Goal: Task Accomplishment & Management: Manage account settings

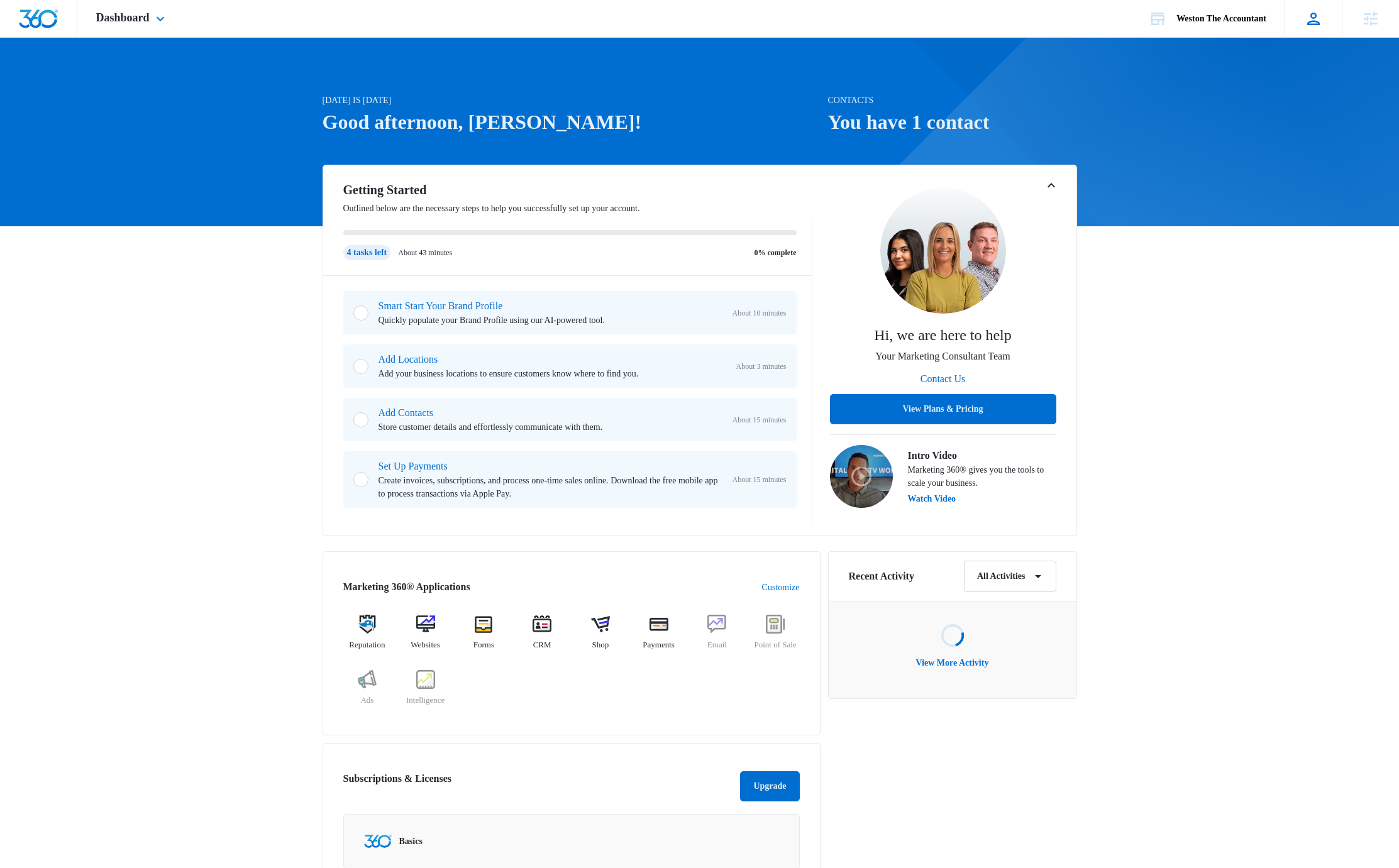
click at [1306, 22] on icon at bounding box center [1313, 19] width 19 height 19
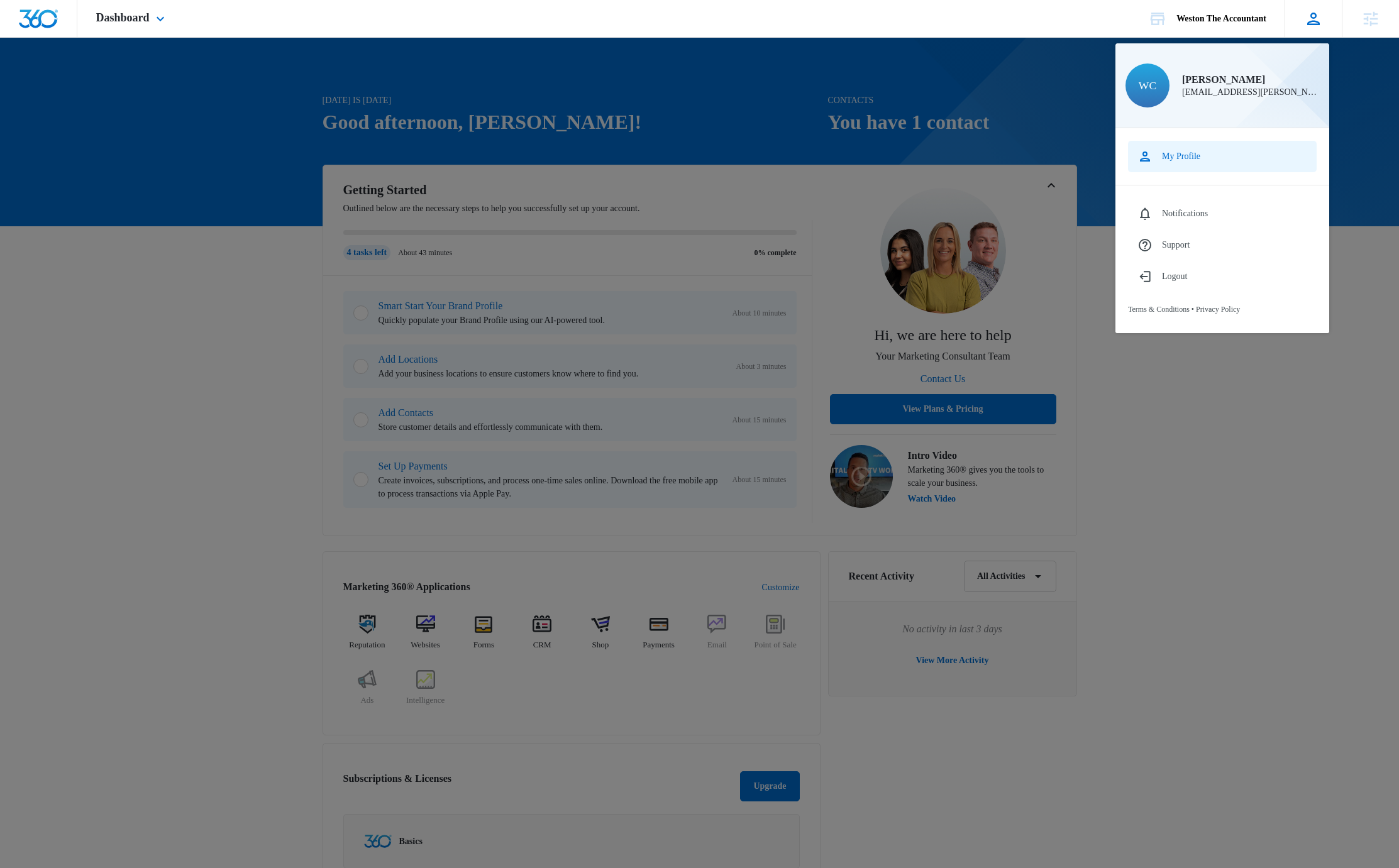
click at [1179, 154] on div "My Profile" at bounding box center [1181, 157] width 38 height 10
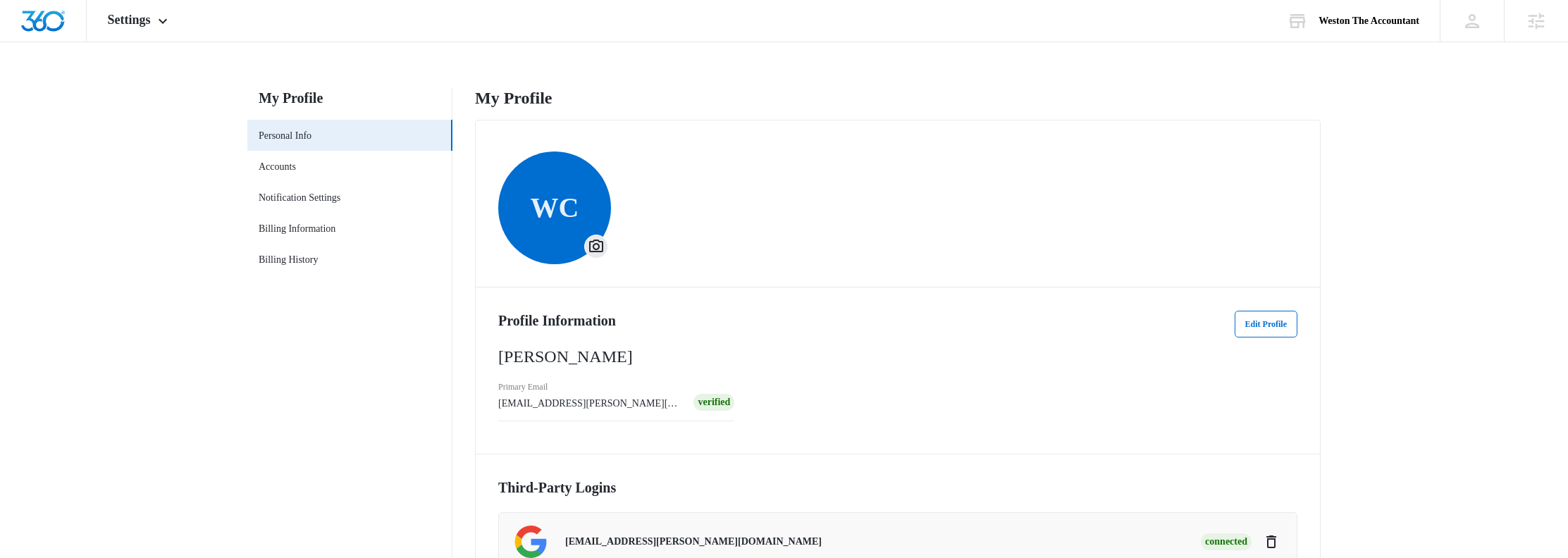
scroll to position [119, 0]
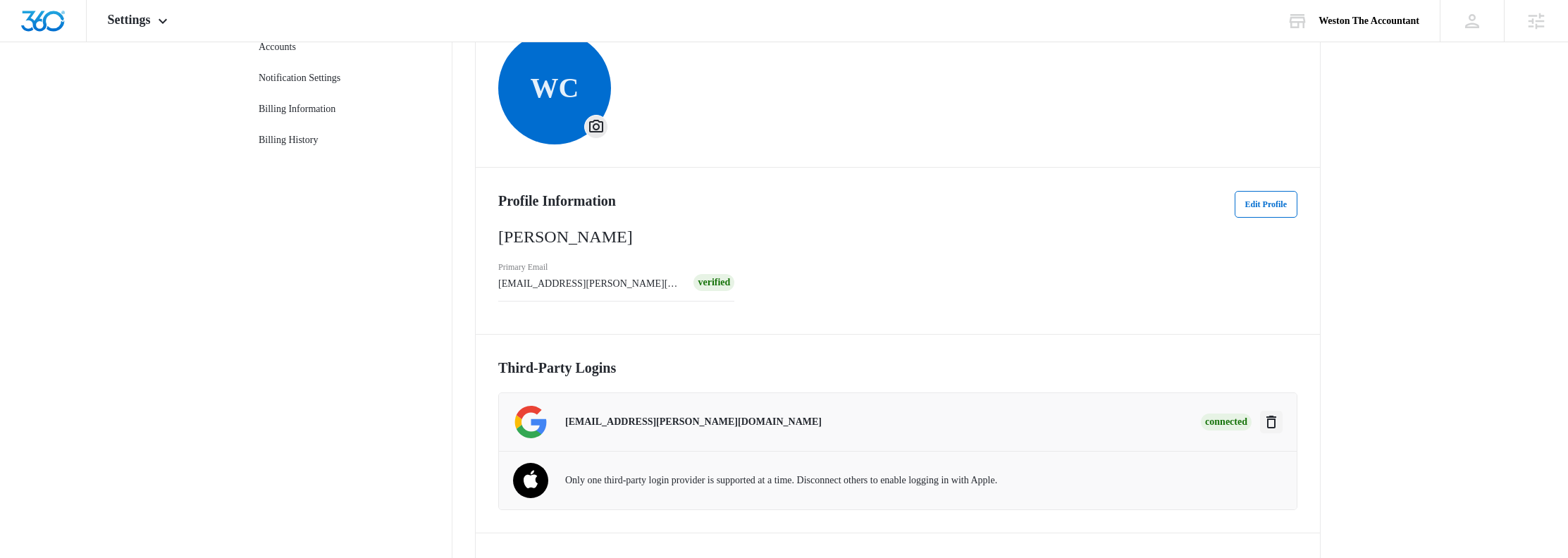
click at [1268, 415] on icon "Disconnect" at bounding box center [1271, 422] width 17 height 17
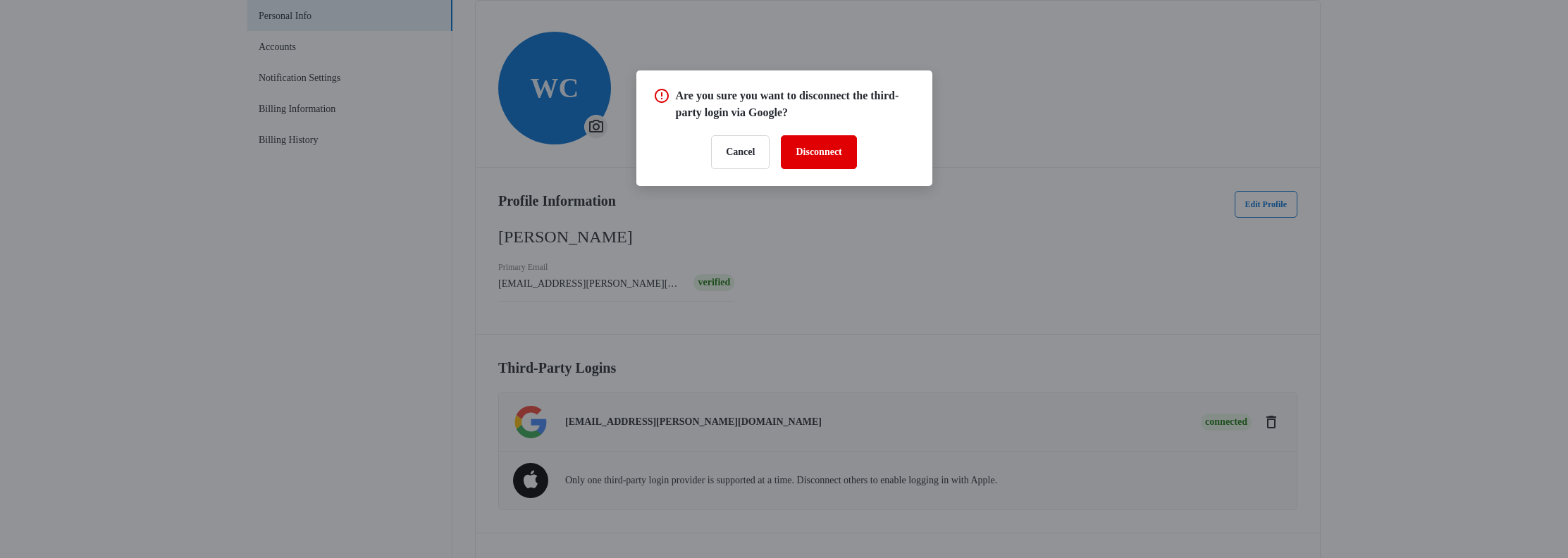
click at [829, 155] on button "Disconnect" at bounding box center [818, 152] width 75 height 34
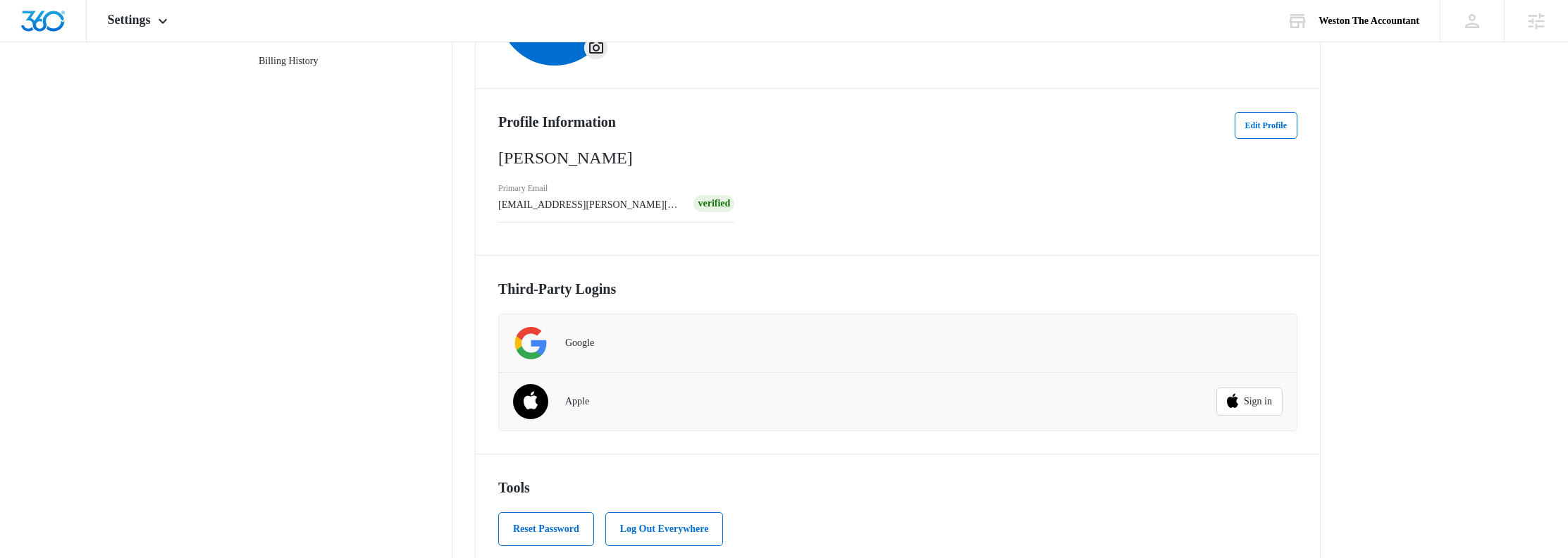
scroll to position [203, 0]
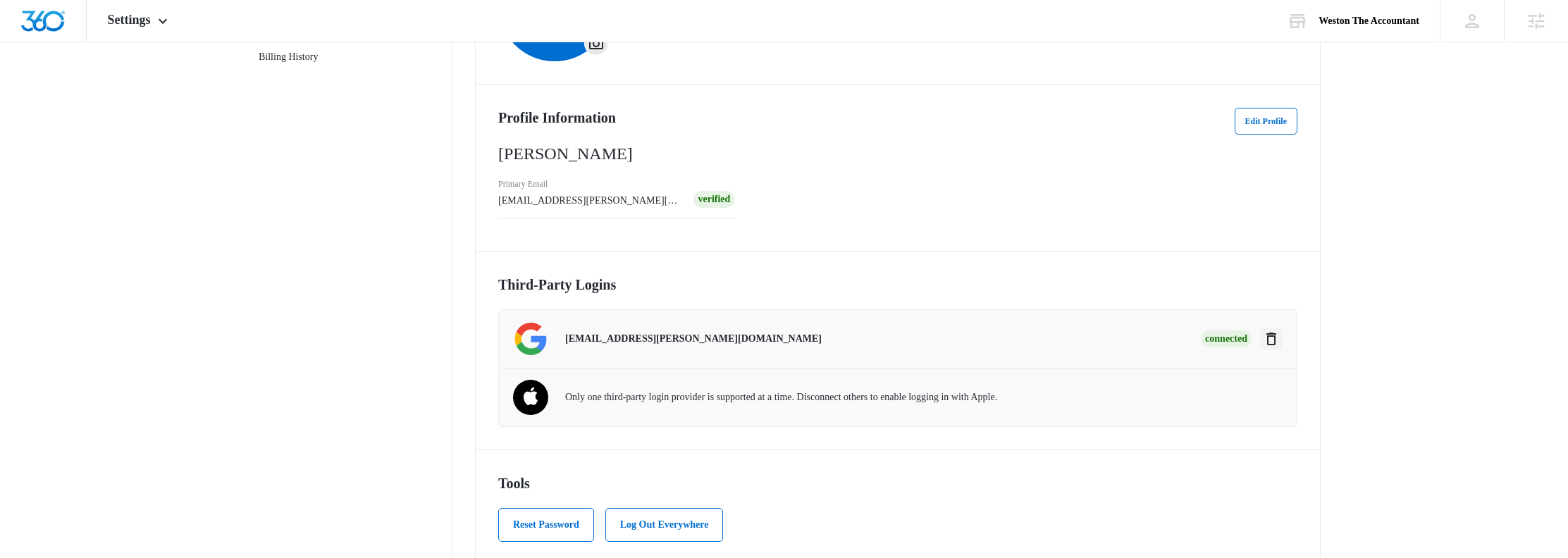
click at [1278, 339] on icon "Disconnect" at bounding box center [1271, 339] width 17 height 17
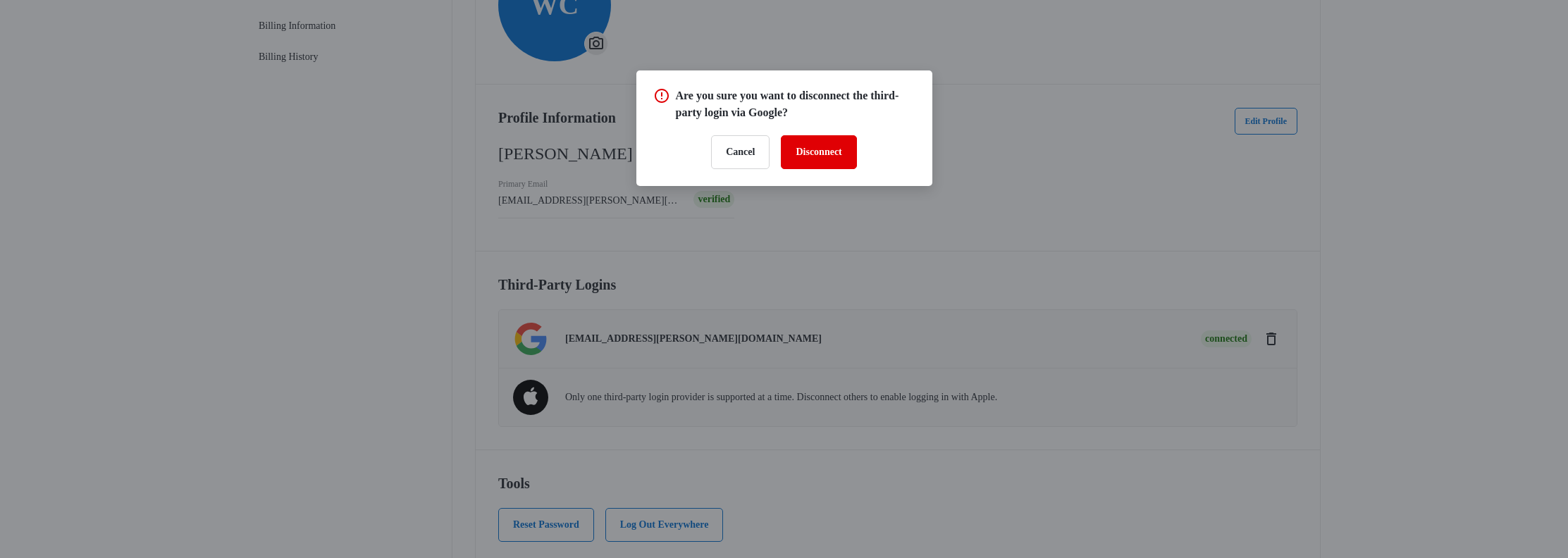
click at [823, 150] on button "Disconnect" at bounding box center [818, 152] width 75 height 34
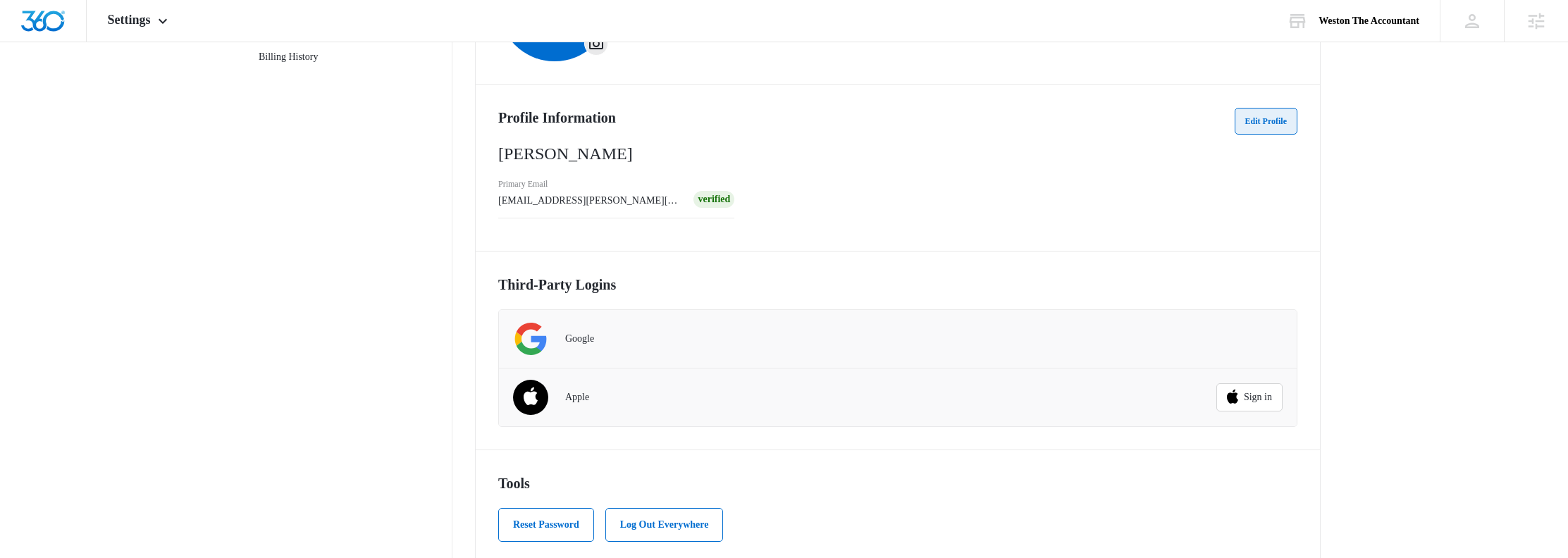
click at [1268, 115] on button "Edit Profile" at bounding box center [1266, 120] width 63 height 26
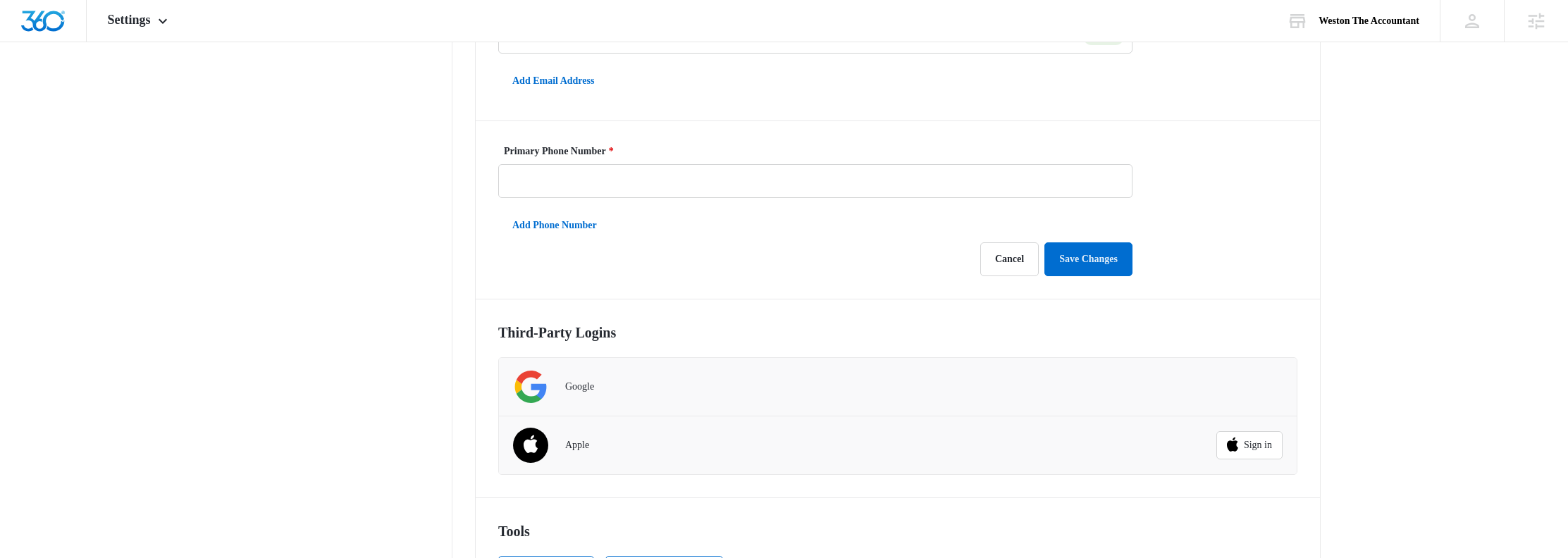
scroll to position [505, 0]
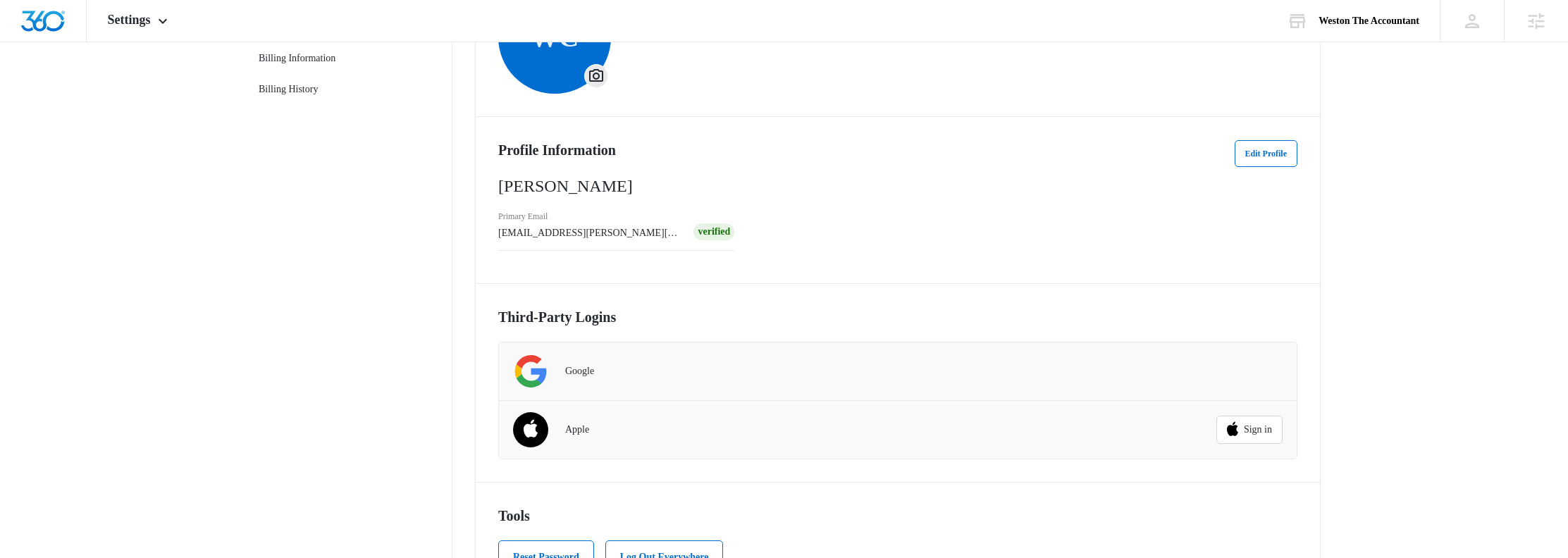
scroll to position [224, 0]
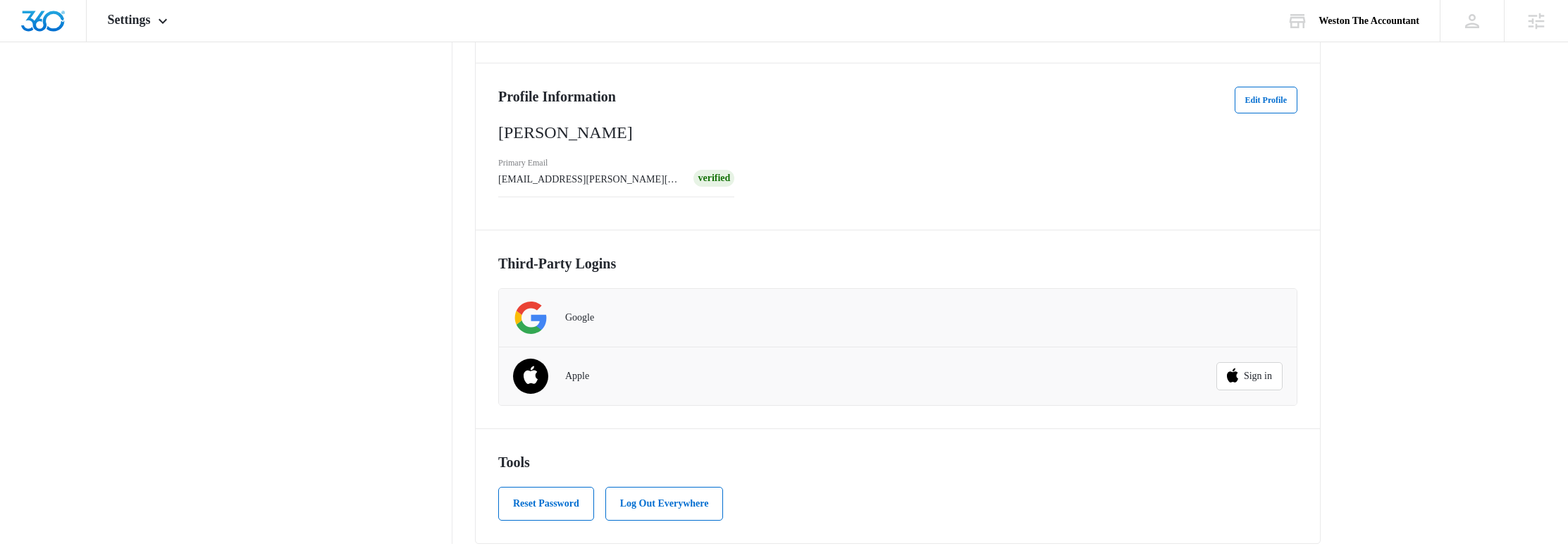
click at [368, 330] on nav "My Profile Personal Info Accounts Notification Settings Billing Information Bil…" at bounding box center [350, 204] width 205 height 681
click at [421, 378] on nav "My Profile Personal Info Accounts Notification Settings Billing Information Bil…" at bounding box center [350, 204] width 205 height 681
